Goal: Check status: Check status

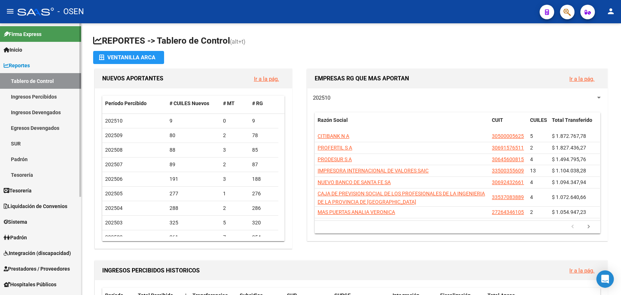
click at [20, 64] on span "Reportes" at bounding box center [17, 65] width 26 height 8
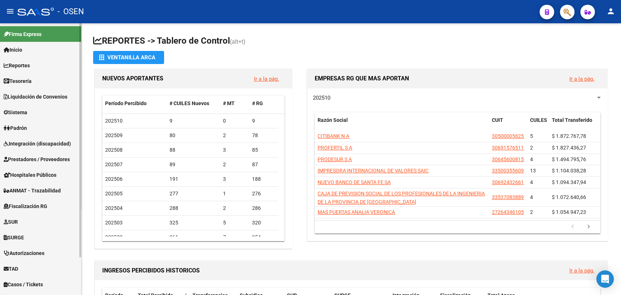
click at [49, 82] on link "Tesorería" at bounding box center [40, 81] width 81 height 16
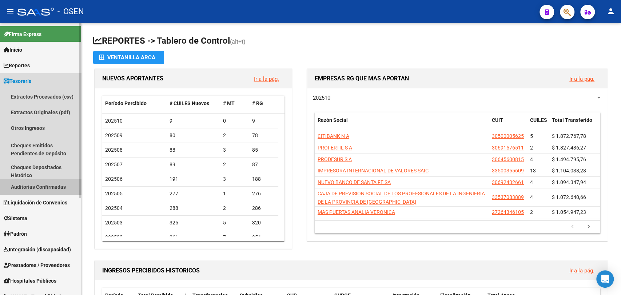
click at [60, 183] on link "Auditorías Confirmadas" at bounding box center [40, 187] width 81 height 16
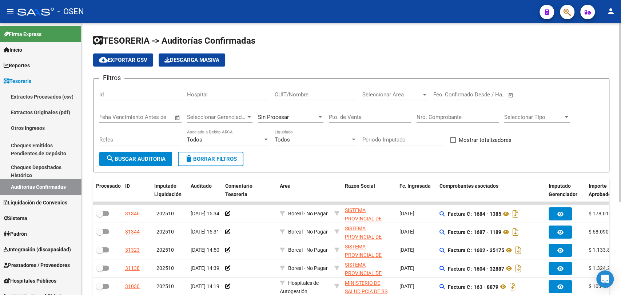
click at [450, 115] on input "Nro. Comprobante" at bounding box center [457, 117] width 82 height 7
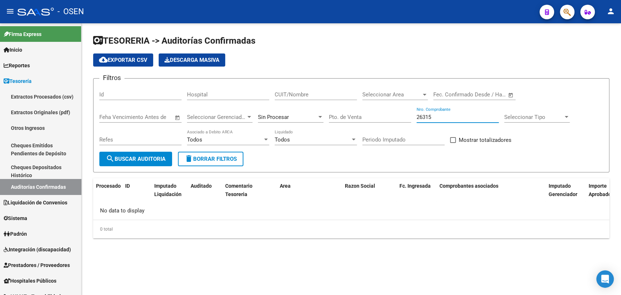
type input "26315"
click at [297, 117] on div "Sin Procesar" at bounding box center [287, 117] width 59 height 7
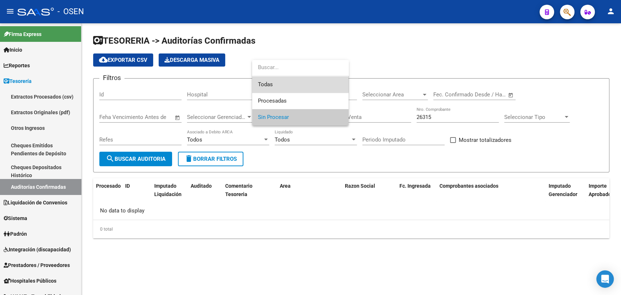
click at [294, 80] on span "Todas" at bounding box center [300, 84] width 85 height 16
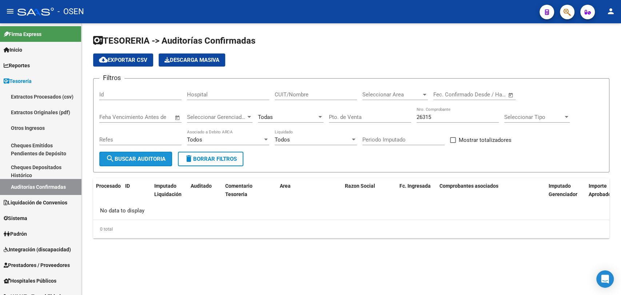
click at [152, 162] on button "search Buscar Auditoria" at bounding box center [135, 159] width 73 height 15
